Goal: Transaction & Acquisition: Book appointment/travel/reservation

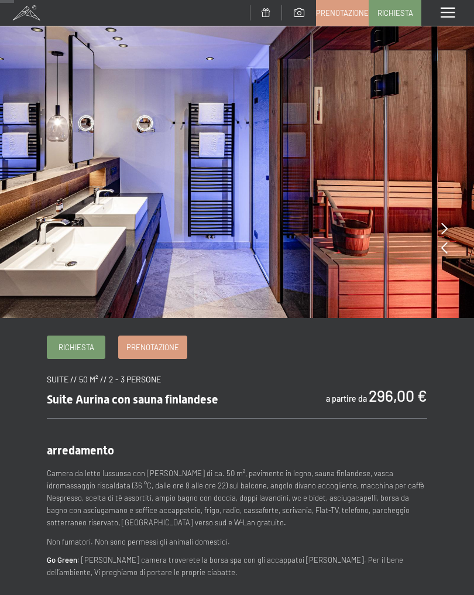
scroll to position [38, 0]
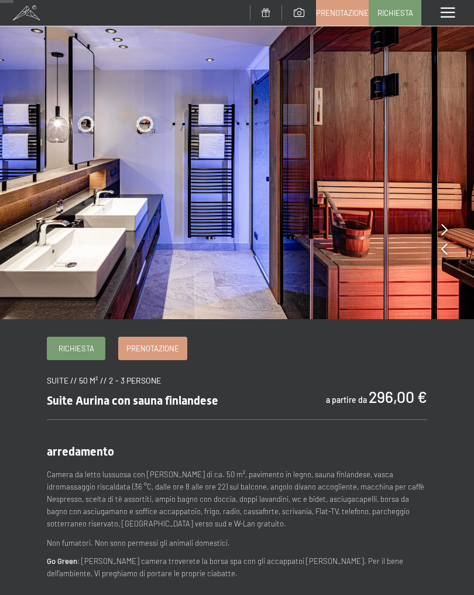
click at [447, 220] on img at bounding box center [237, 140] width 474 height 357
click at [446, 224] on icon at bounding box center [445, 230] width 6 height 12
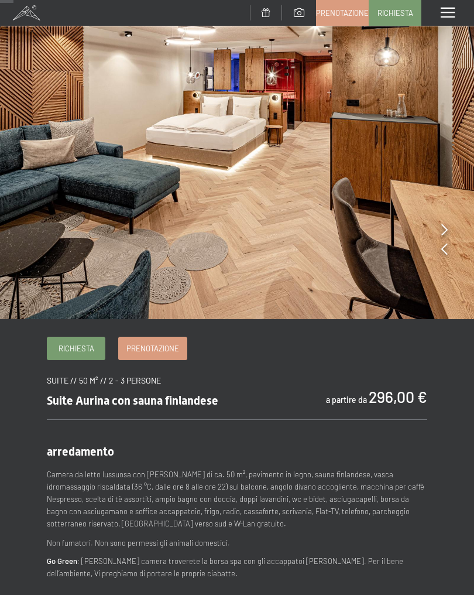
click at [444, 224] on icon at bounding box center [445, 230] width 6 height 12
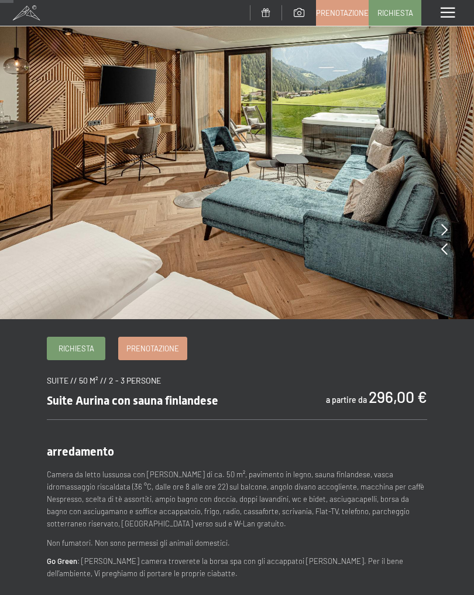
click at [433, 218] on img at bounding box center [237, 140] width 474 height 357
click at [448, 225] on img at bounding box center [237, 140] width 474 height 357
click at [441, 215] on img at bounding box center [237, 140] width 474 height 357
click at [439, 218] on img at bounding box center [237, 140] width 474 height 357
click at [440, 225] on img at bounding box center [237, 140] width 474 height 357
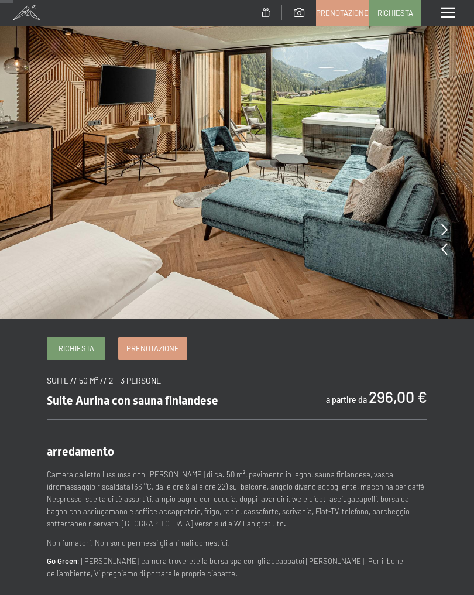
click at [448, 229] on img at bounding box center [237, 140] width 474 height 357
click at [447, 245] on icon at bounding box center [445, 249] width 6 height 12
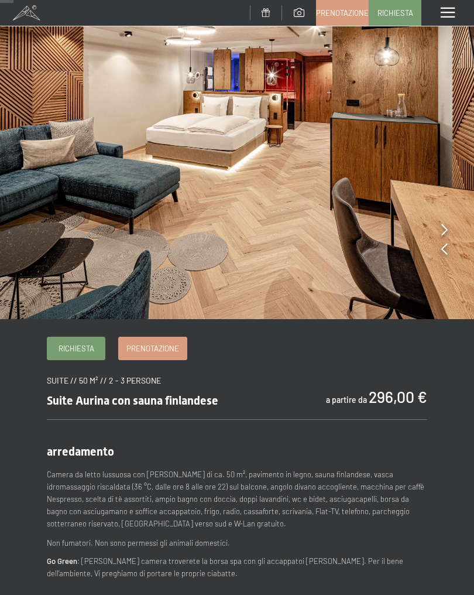
click at [450, 246] on img at bounding box center [237, 140] width 474 height 357
click at [448, 247] on img at bounding box center [237, 140] width 474 height 357
click at [445, 245] on icon at bounding box center [445, 249] width 6 height 12
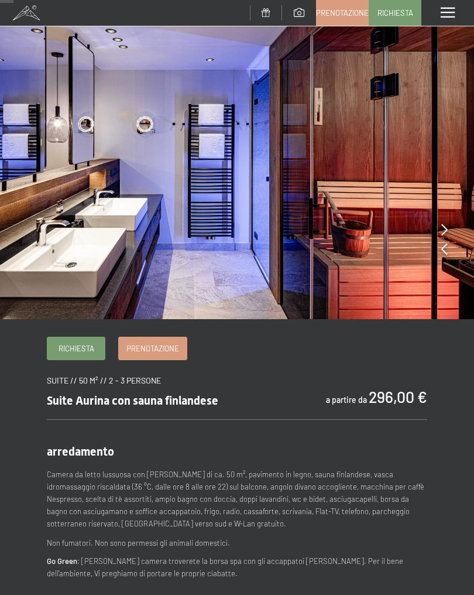
click at [443, 253] on icon at bounding box center [445, 249] width 6 height 12
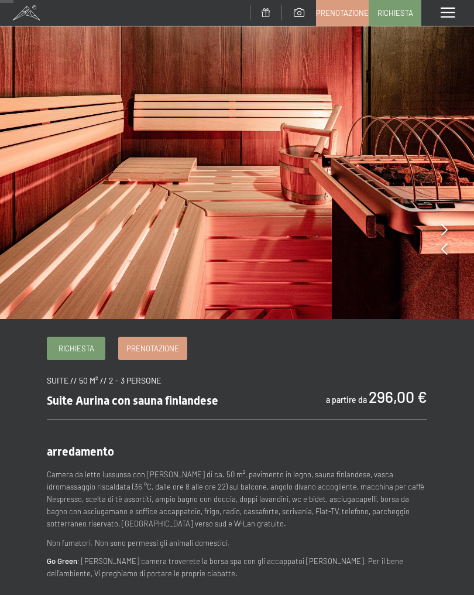
click at [439, 253] on img at bounding box center [237, 140] width 474 height 357
click at [444, 249] on icon at bounding box center [445, 249] width 6 height 12
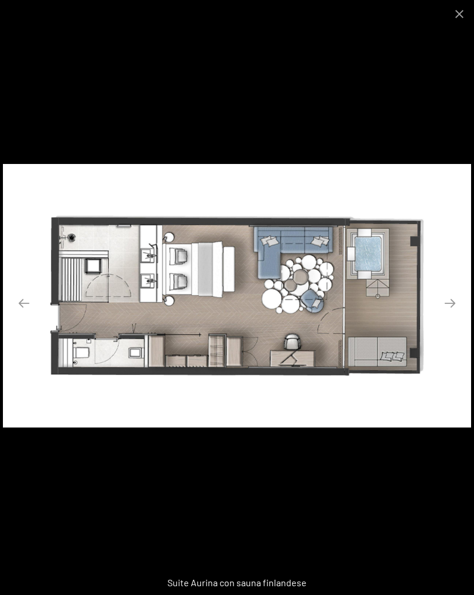
scroll to position [53, 0]
